Goal: Task Accomplishment & Management: Use online tool/utility

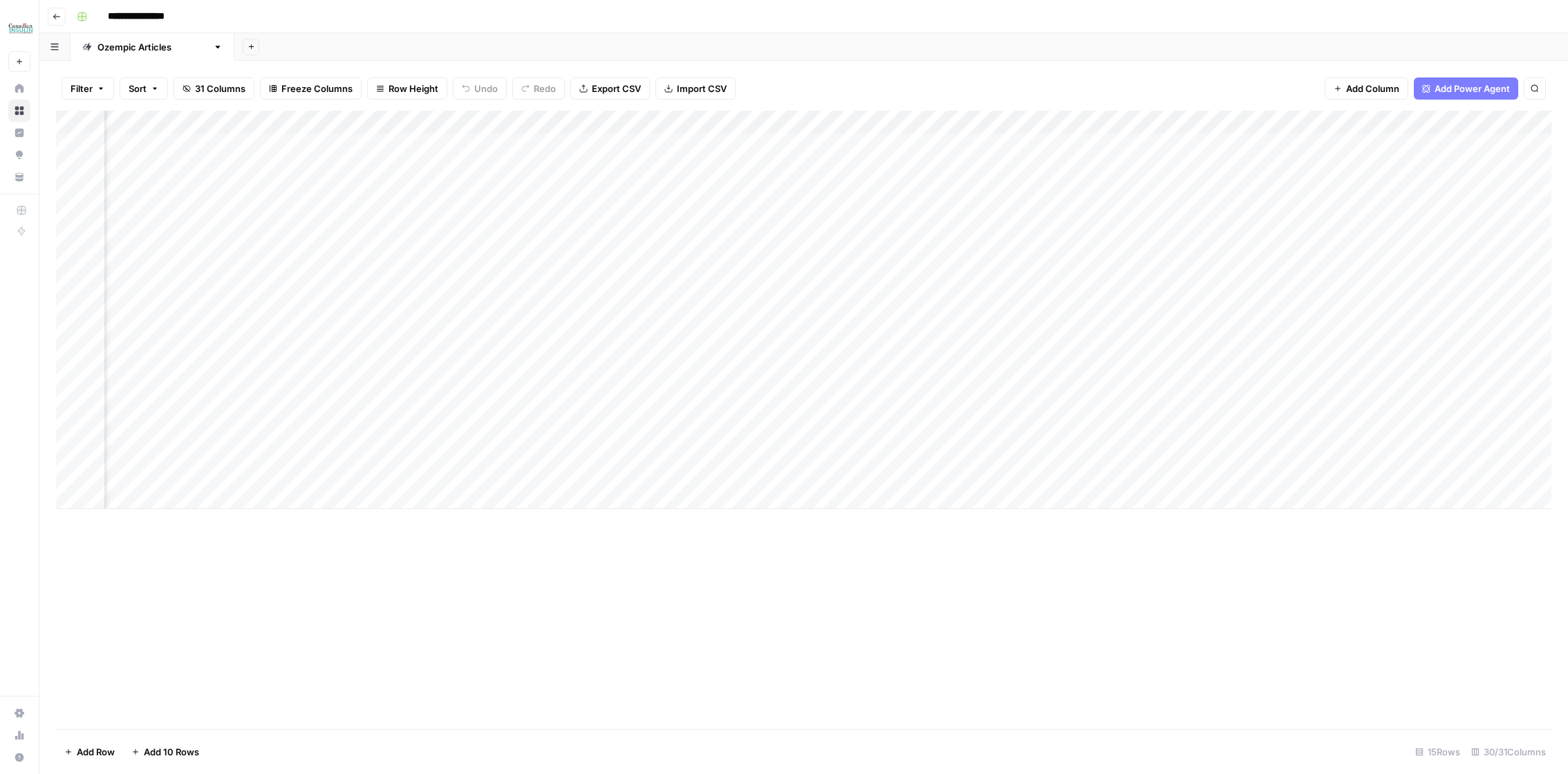
scroll to position [1104, 0]
click at [412, 330] on div "Add Column" at bounding box center [803, 310] width 1495 height 399
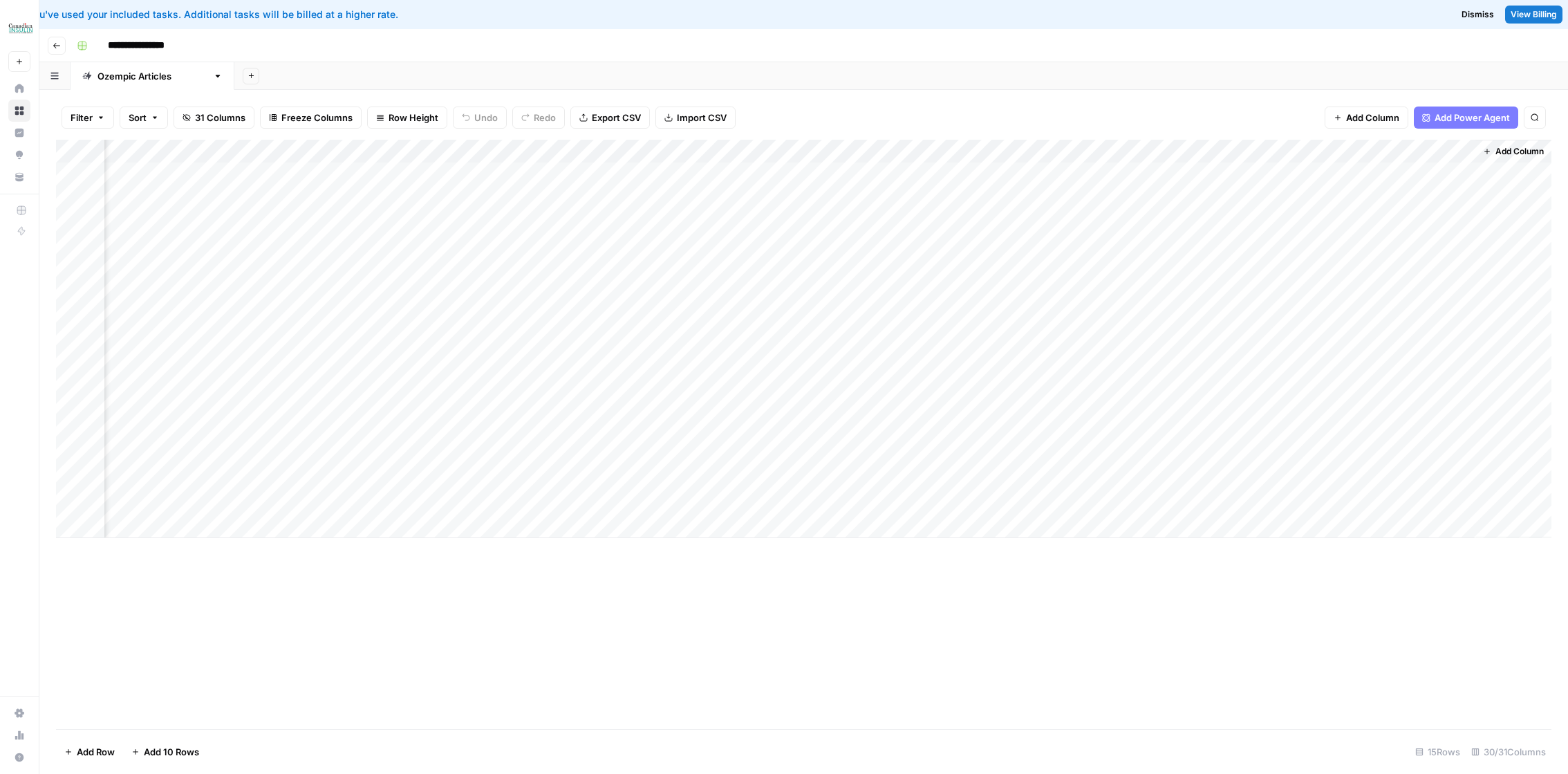
click at [580, 360] on div "Add Column" at bounding box center [803, 339] width 1495 height 399
click at [626, 502] on div "Add Column" at bounding box center [803, 339] width 1495 height 399
click at [625, 503] on div "Add Column" at bounding box center [803, 339] width 1495 height 399
click at [610, 501] on div "Add Column" at bounding box center [803, 339] width 1495 height 399
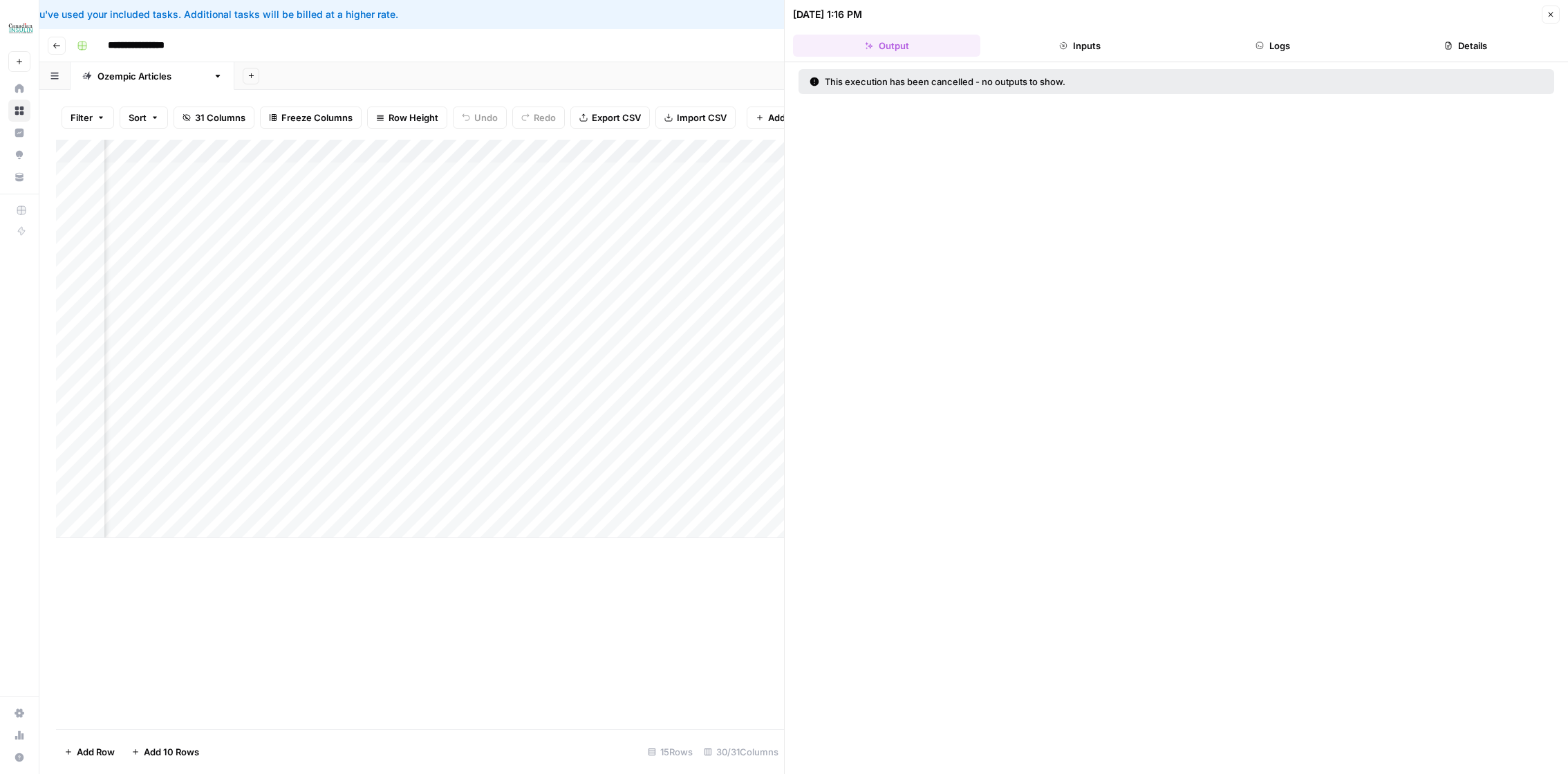
click at [1146, 45] on button "Inputs" at bounding box center [1080, 46] width 187 height 22
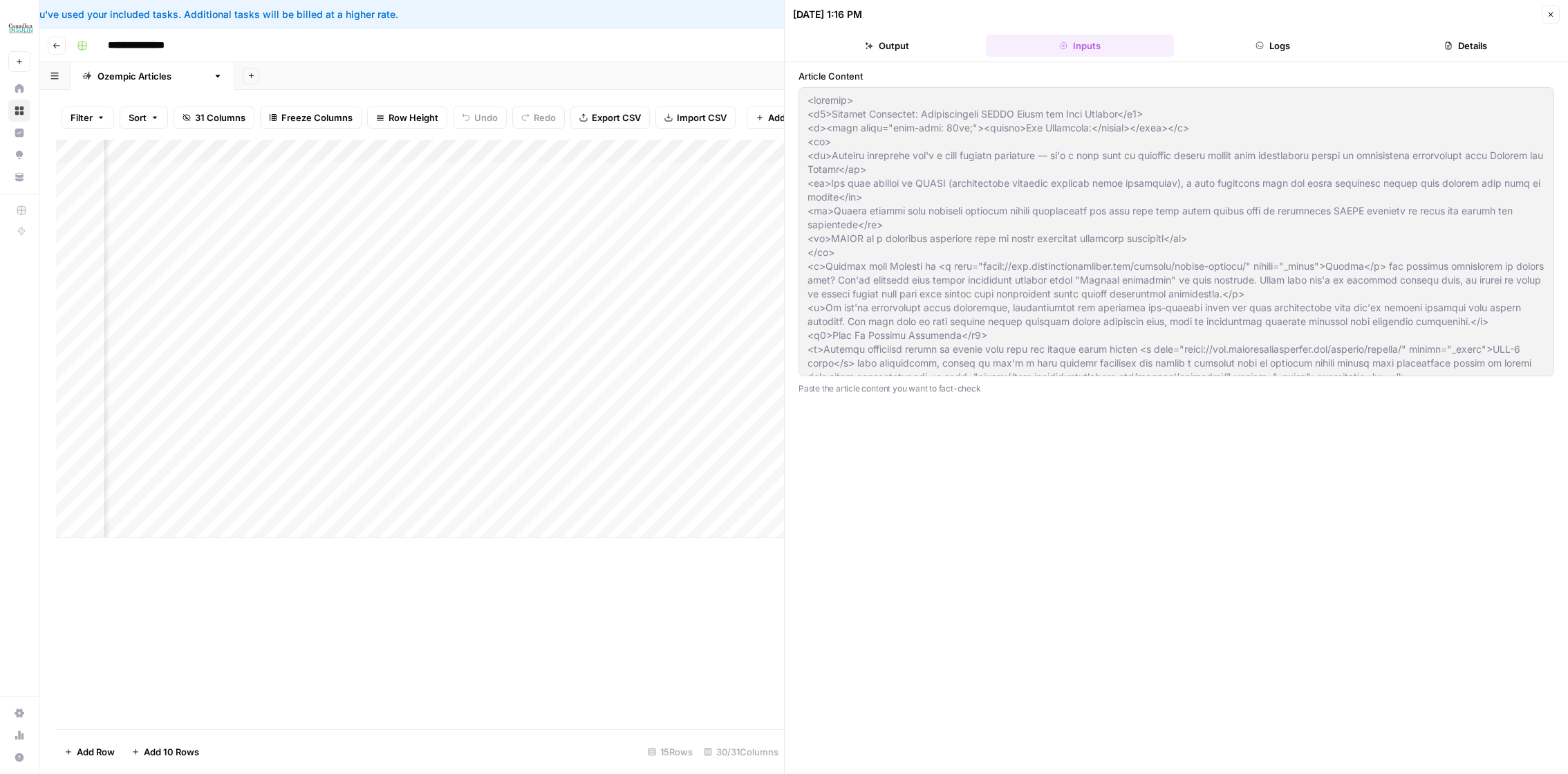
click at [1554, 13] on icon "button" at bounding box center [1550, 14] width 8 height 8
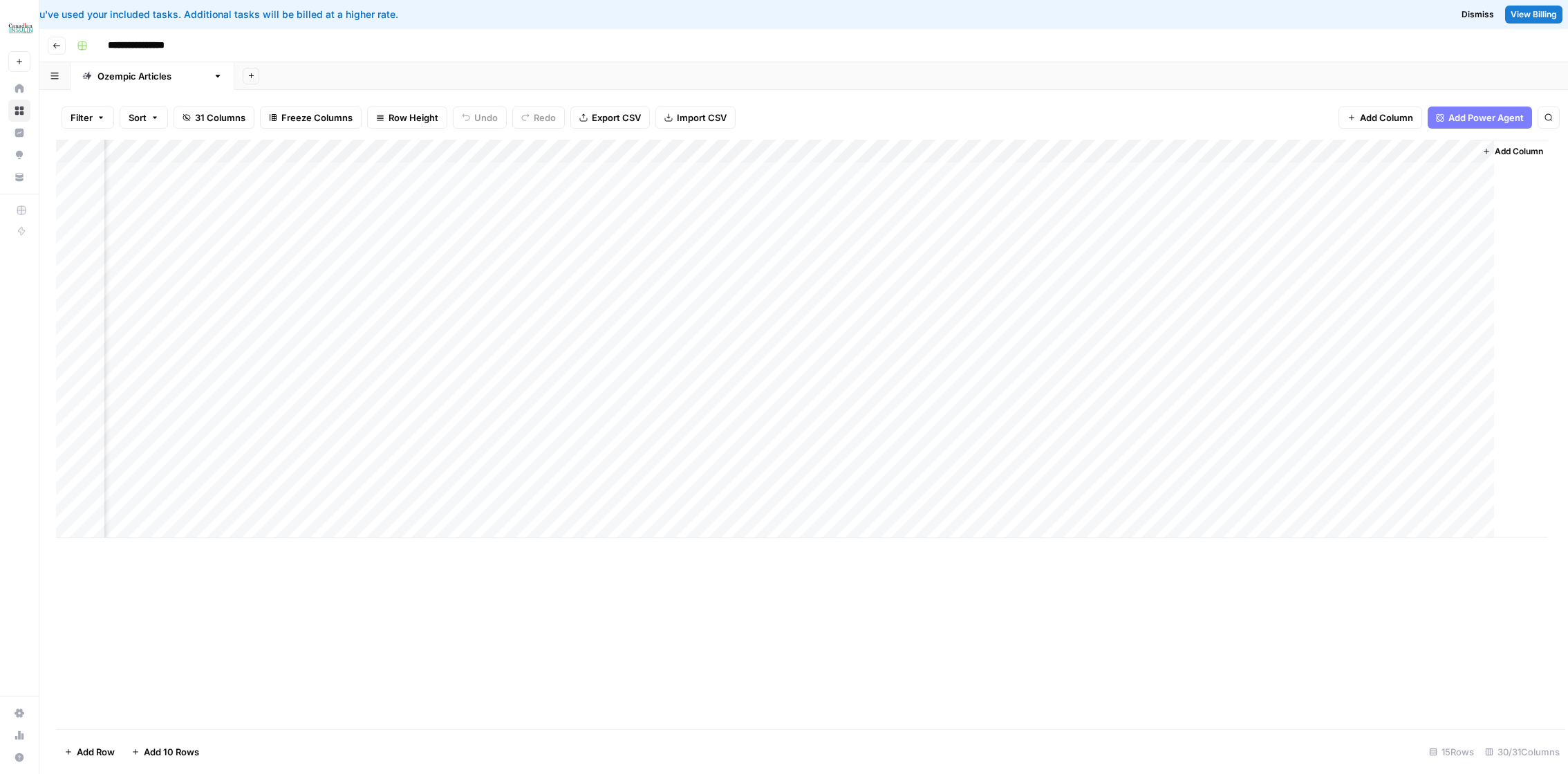
scroll to position [0, 2458]
click at [644, 501] on div "Add Column" at bounding box center [803, 339] width 1495 height 399
